Goal: Navigation & Orientation: Go to known website

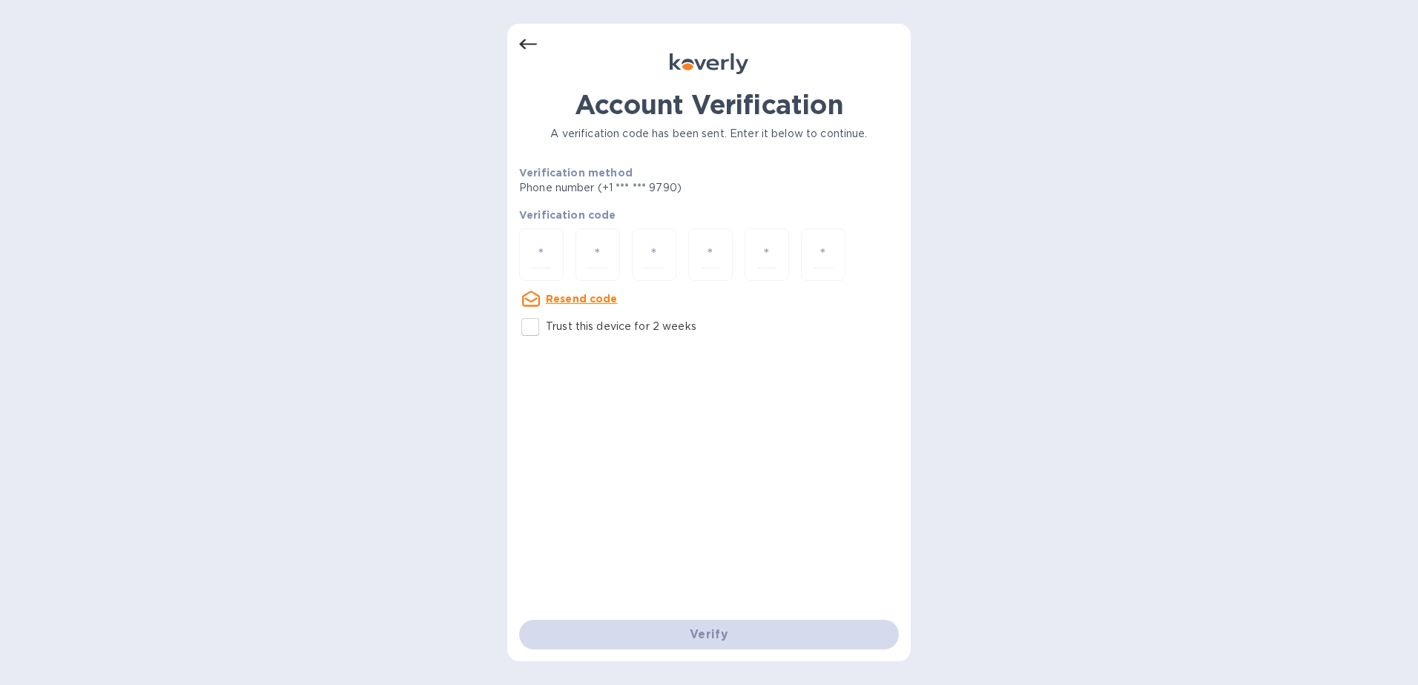
click at [531, 329] on input "Trust this device for 2 weeks" at bounding box center [530, 326] width 31 height 31
checkbox input "true"
click at [532, 247] on input "number" at bounding box center [541, 254] width 19 height 27
type input "4"
type input "6"
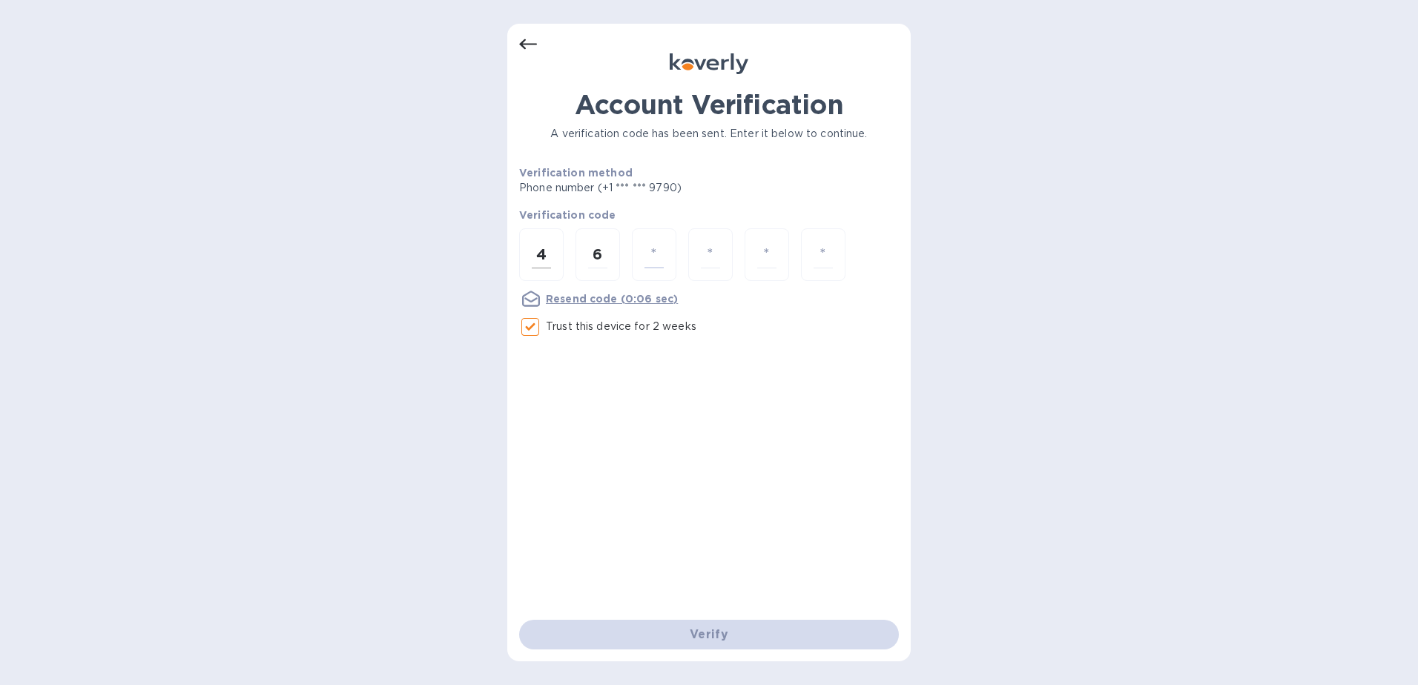
type input "6"
type input "2"
type input "5"
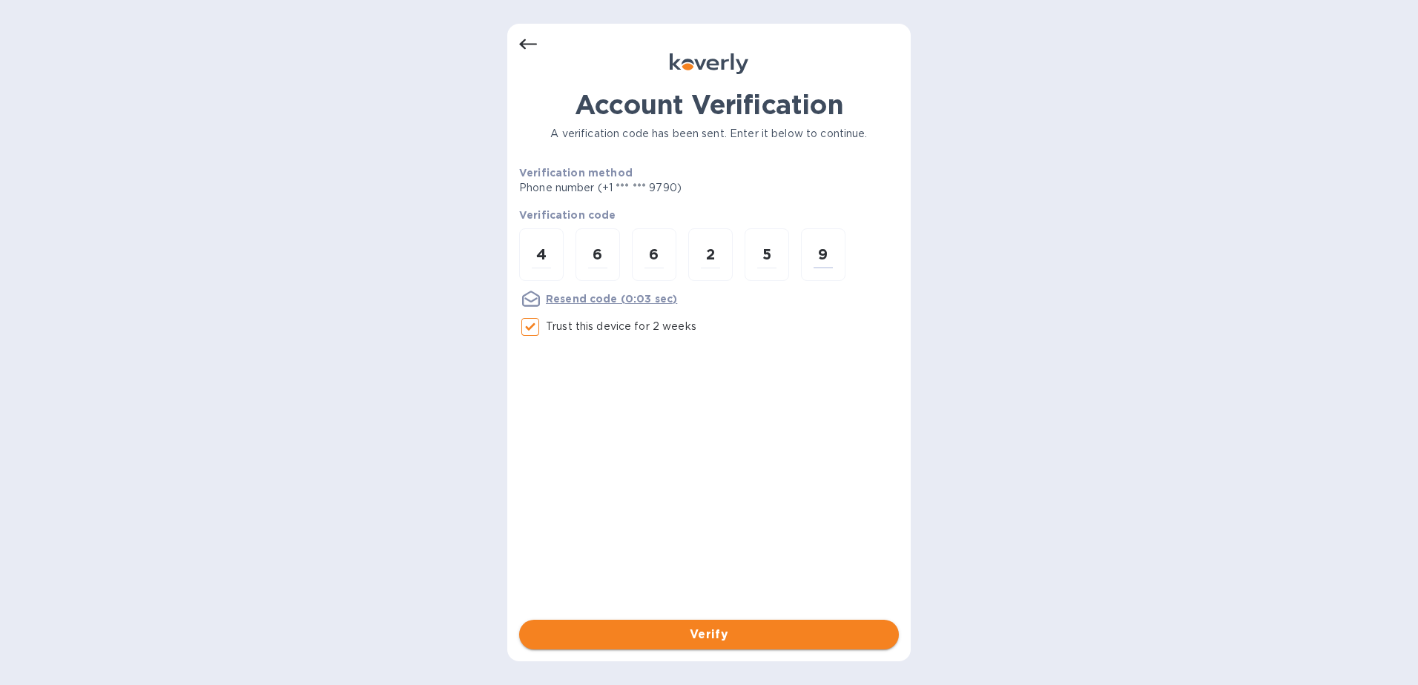
type input "9"
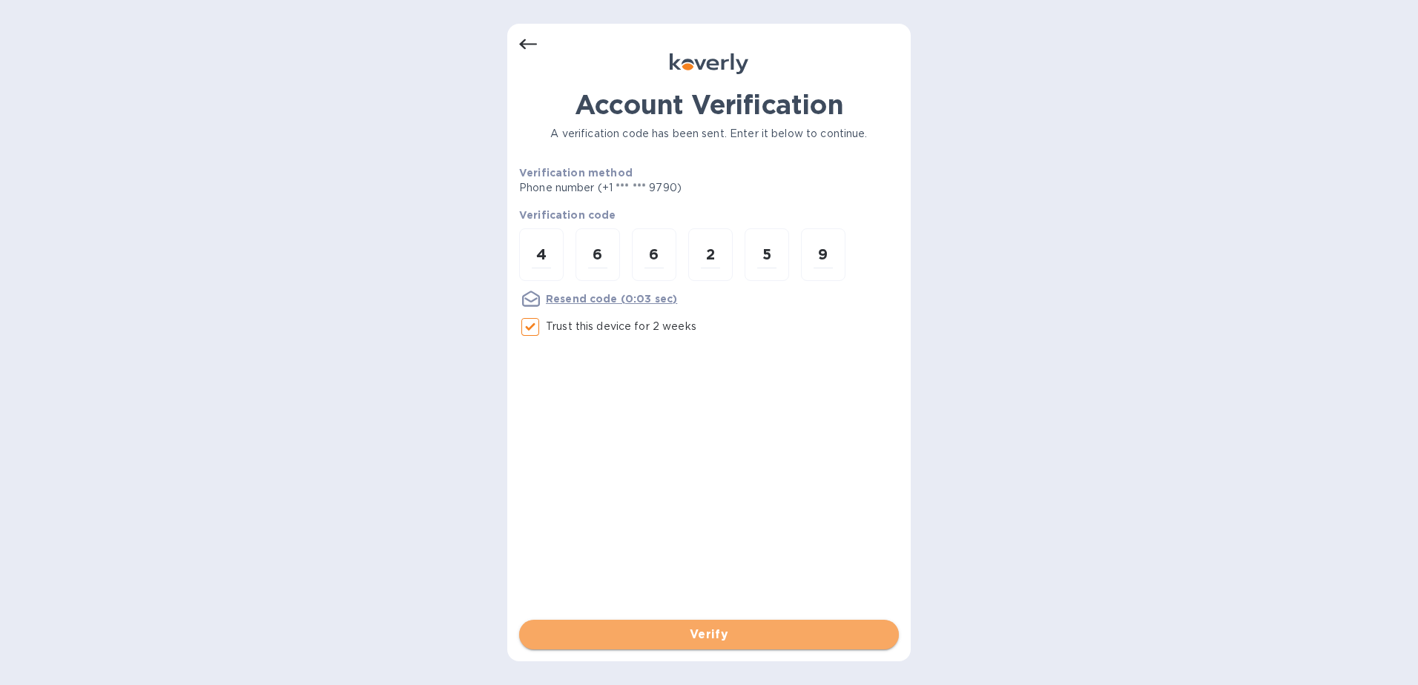
click at [742, 645] on button "Verify" at bounding box center [709, 635] width 380 height 30
